Goal: Information Seeking & Learning: Learn about a topic

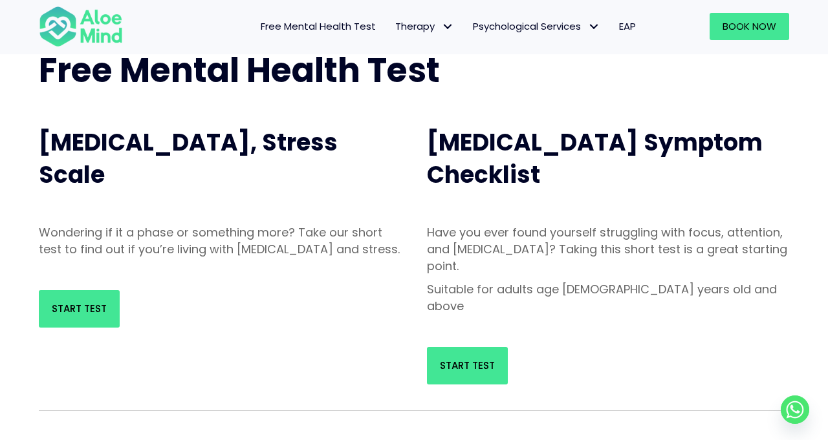
scroll to position [92, 0]
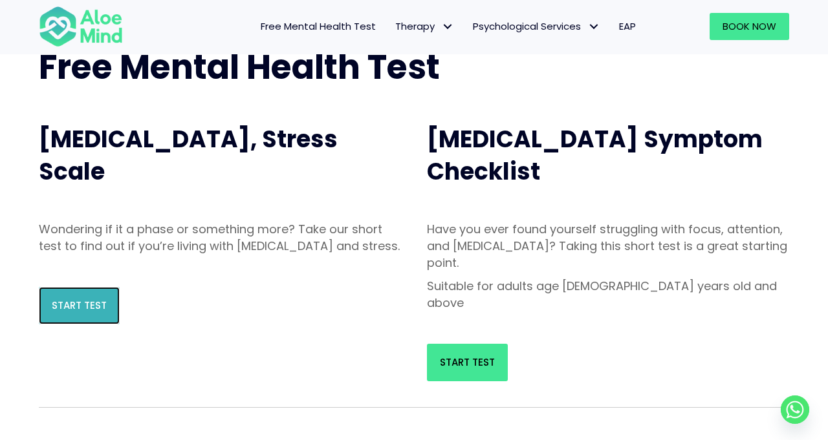
click at [91, 312] on span "Start Test" at bounding box center [79, 306] width 55 height 14
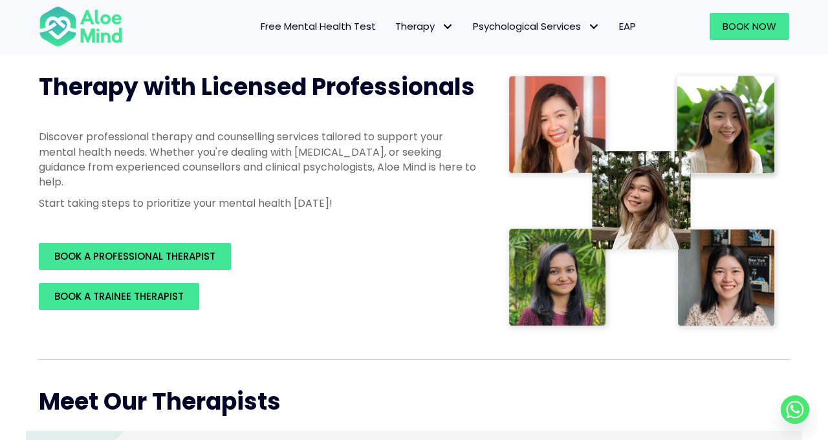
scroll to position [157, 0]
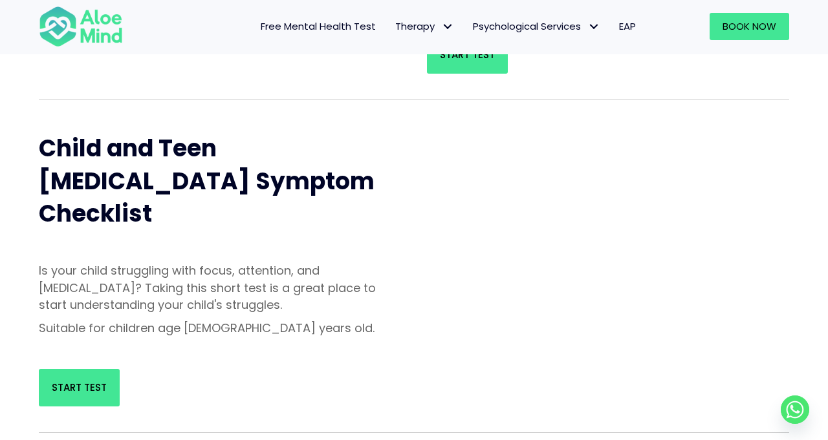
scroll to position [406, 0]
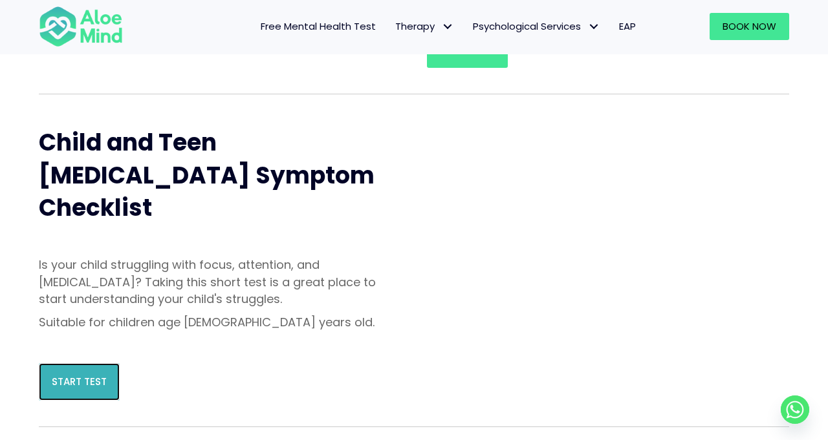
click at [97, 375] on span "Start Test" at bounding box center [79, 382] width 55 height 14
